Goal: Transaction & Acquisition: Purchase product/service

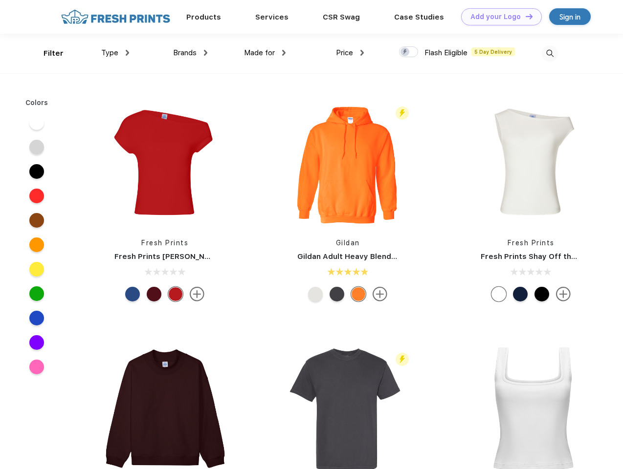
click at [498, 17] on link "Add your Logo Design Tool" at bounding box center [501, 16] width 81 height 17
click at [0, 0] on div "Design Tool" at bounding box center [0, 0] width 0 height 0
click at [524, 16] on link "Add your Logo Design Tool" at bounding box center [501, 16] width 81 height 17
click at [47, 53] on div "Filter" at bounding box center [53, 53] width 20 height 11
click at [115, 53] on span "Type" at bounding box center [109, 52] width 17 height 9
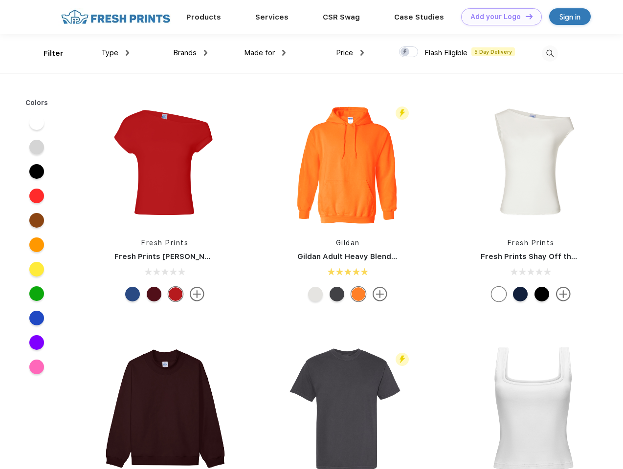
click at [190, 53] on span "Brands" at bounding box center [184, 52] width 23 height 9
click at [265, 53] on span "Made for" at bounding box center [259, 52] width 31 height 9
click at [350, 53] on span "Price" at bounding box center [344, 52] width 17 height 9
click at [409, 52] on div at bounding box center [408, 51] width 19 height 11
click at [405, 52] on input "checkbox" at bounding box center [402, 49] width 6 height 6
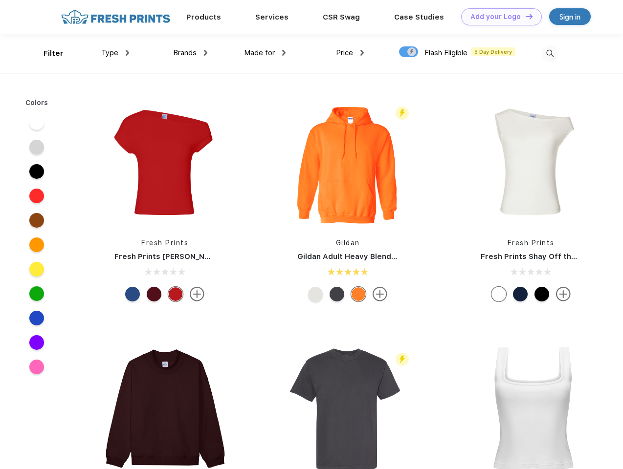
click at [549, 53] on img at bounding box center [550, 53] width 16 height 16
